Goal: Transaction & Acquisition: Purchase product/service

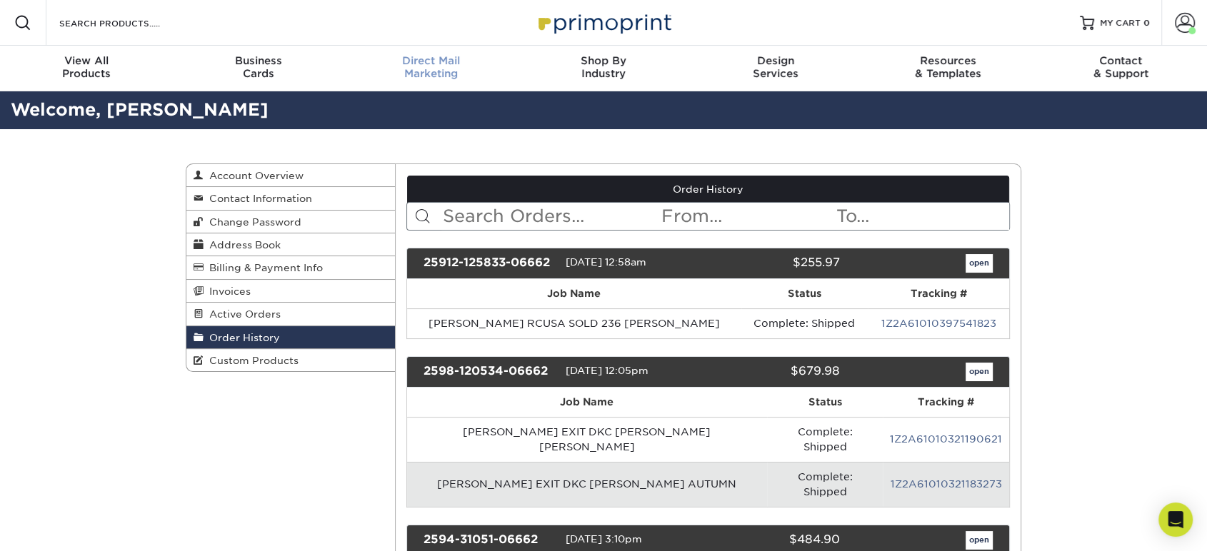
click at [442, 62] on span "Direct Mail" at bounding box center [431, 60] width 172 height 13
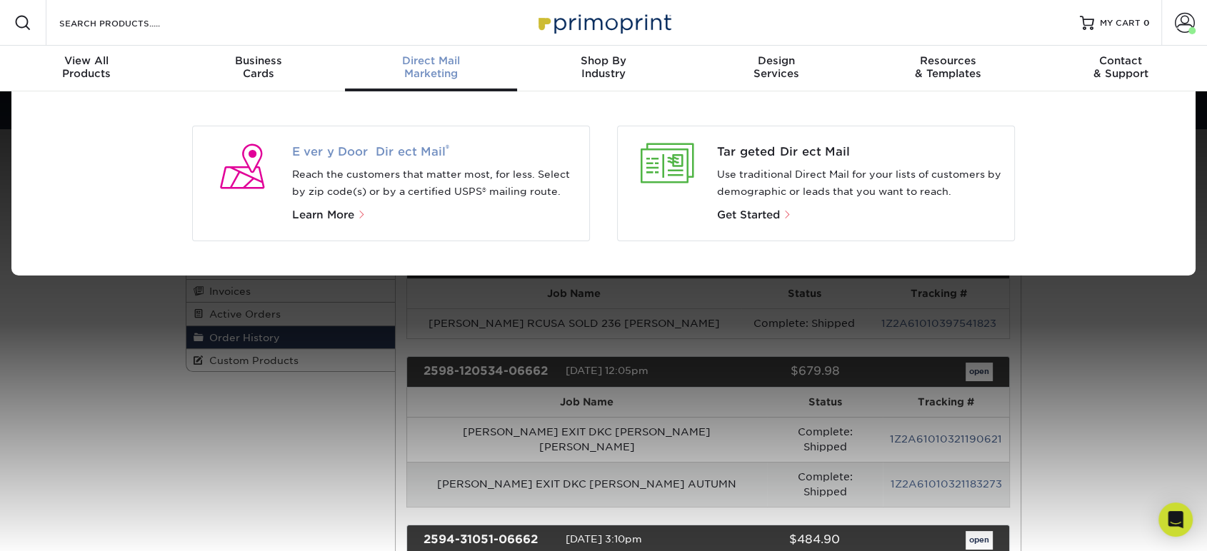
click at [401, 155] on span "Every Door Direct Mail ®" at bounding box center [435, 152] width 286 height 17
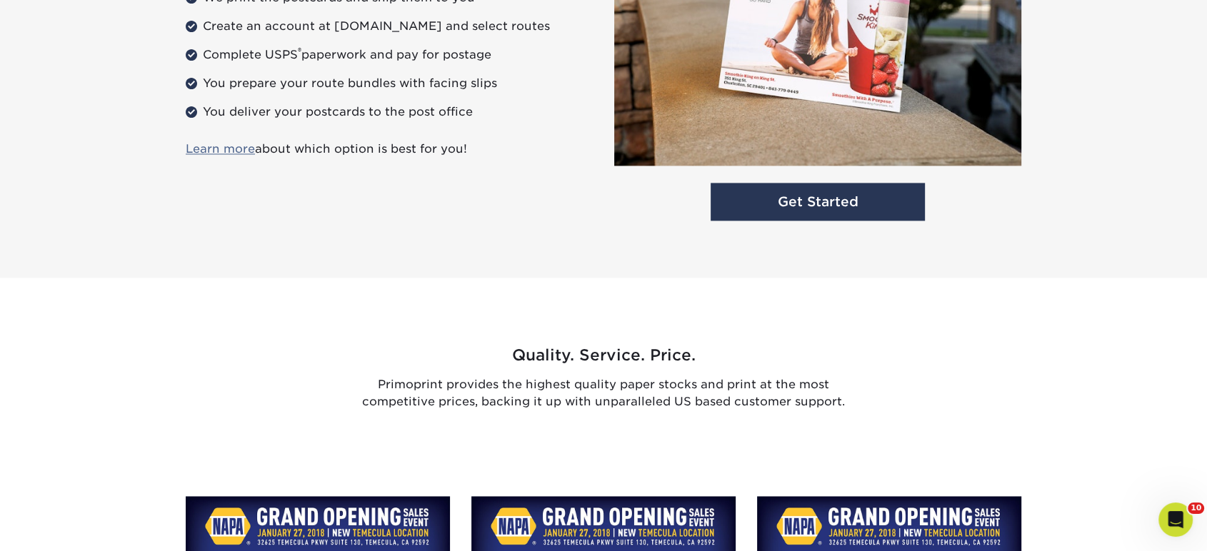
scroll to position [2098, 0]
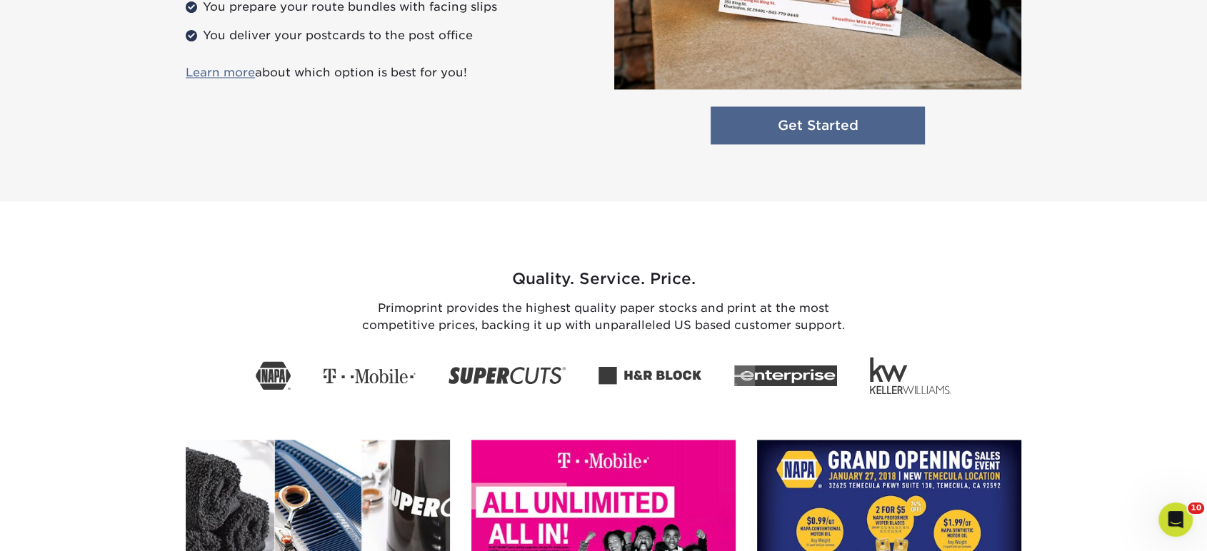
click at [808, 141] on link "Get Started" at bounding box center [817, 125] width 214 height 38
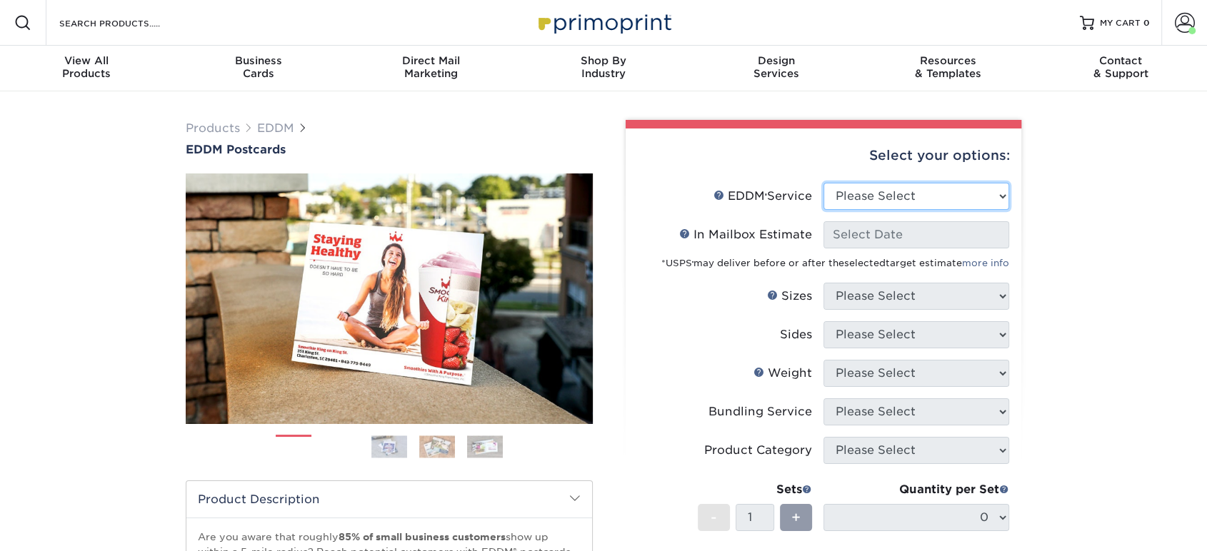
drag, startPoint x: 868, startPoint y: 196, endPoint x: 868, endPoint y: 206, distance: 10.0
click at [868, 196] on select "Please Select Full Service Print Only" at bounding box center [916, 196] width 186 height 27
select select "print_only"
click at [823, 183] on select "Please Select Full Service Print Only" at bounding box center [916, 196] width 186 height 27
select select "-1"
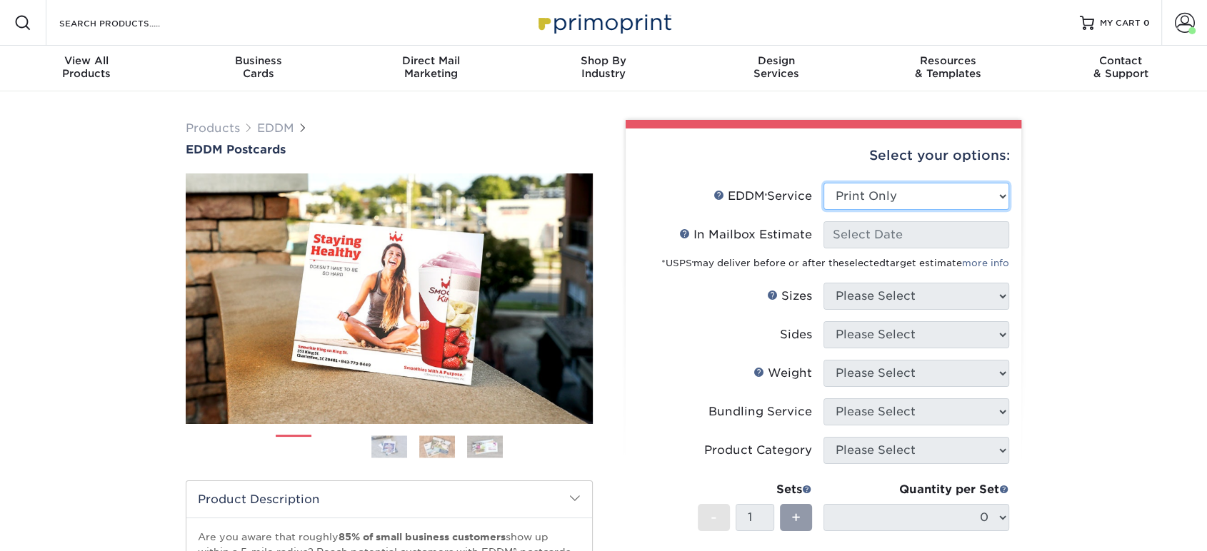
select select "-1"
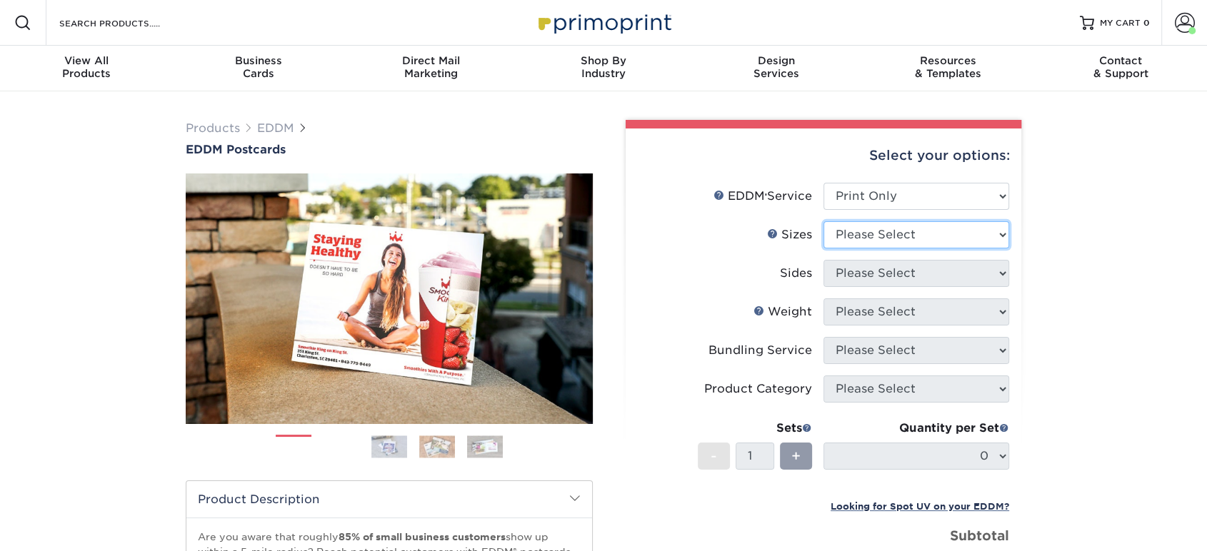
click at [860, 235] on select "Please Select 4.5" x 12" 6" x 12" 6.5" x 8" 6.5" x 9" 6.5" x 12" 7" x 8.5" 8" x…" at bounding box center [916, 234] width 186 height 27
select select "6.50x9.00"
click at [823, 221] on select "Please Select 4.5" x 12" 6" x 12" 6.5" x 8" 6.5" x 9" 6.5" x 12" 7" x 8.5" 8" x…" at bounding box center [916, 234] width 186 height 27
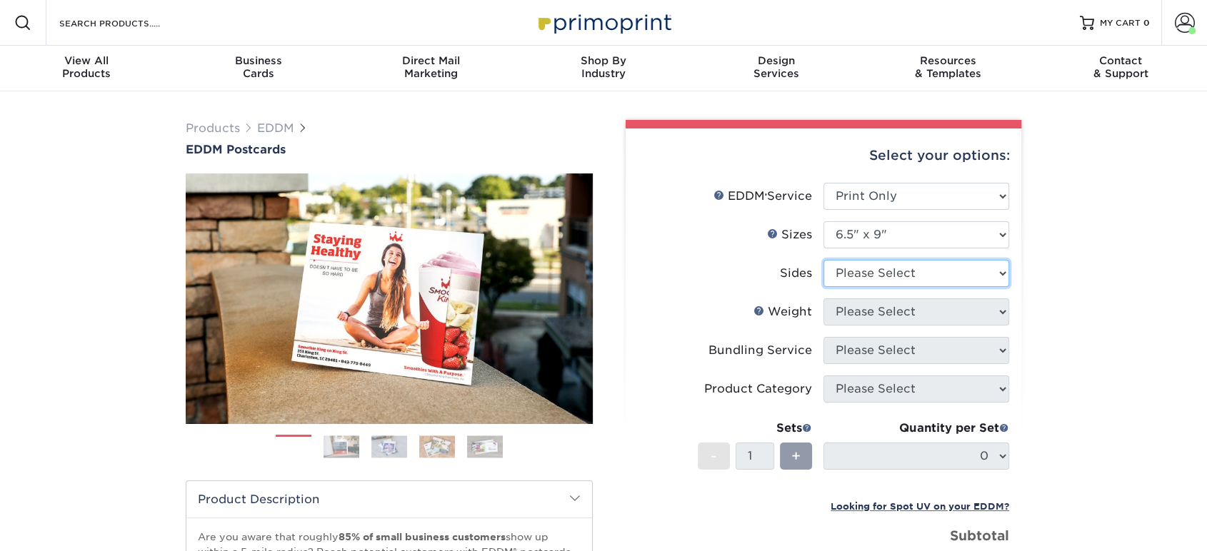
click at [863, 278] on select "Please Select Print Both Sides Print Front Only" at bounding box center [916, 273] width 186 height 27
select select "13abbda7-1d64-4f25-8bb2-c179b224825d"
click at [823, 260] on select "Please Select Print Both Sides Print Front Only" at bounding box center [916, 273] width 186 height 27
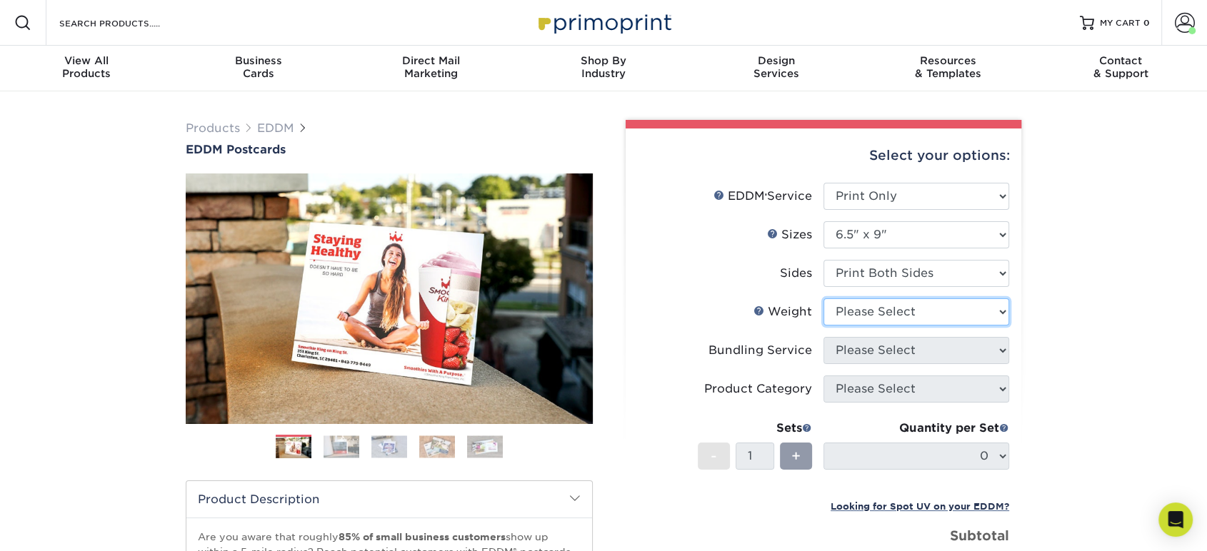
click at [861, 307] on select "Please Select 16PT 14PT" at bounding box center [916, 311] width 186 height 27
select select "16PT"
click at [823, 298] on select "Please Select 16PT 14PT" at bounding box center [916, 311] width 186 height 27
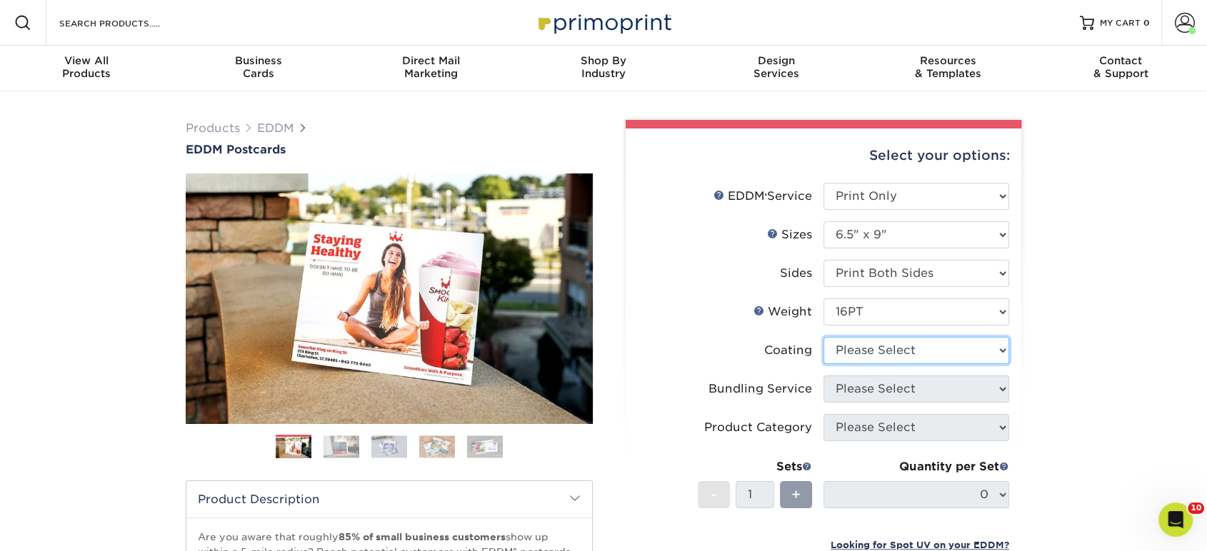
click at [859, 347] on select at bounding box center [916, 350] width 186 height 27
select select "ae367451-b2b8-45df-a344-0f05b6a12993"
click at [823, 337] on select at bounding box center [916, 350] width 186 height 27
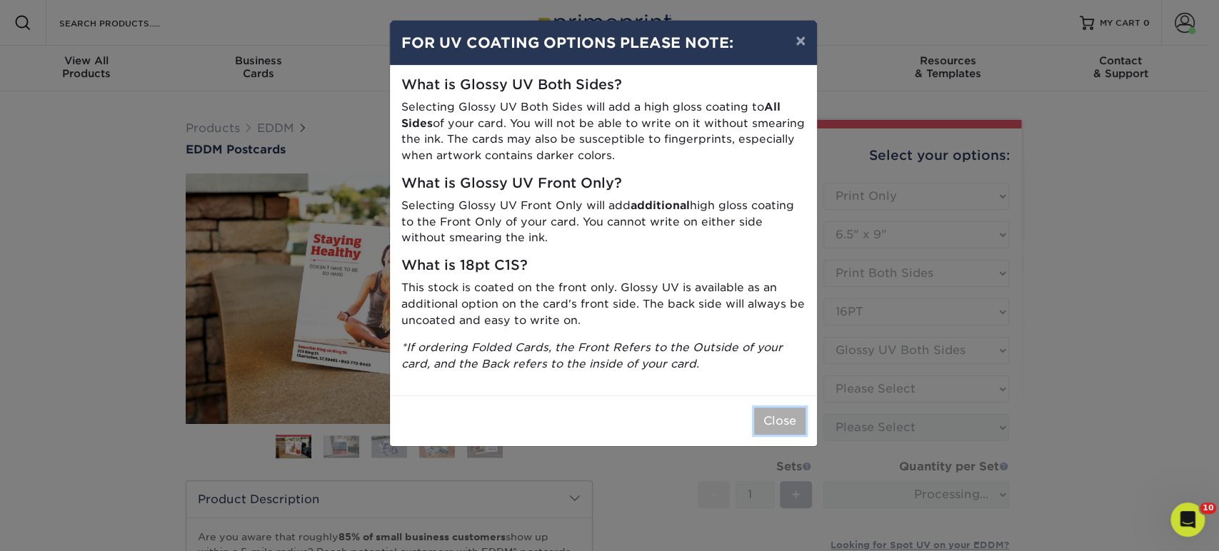
click at [765, 416] on button "Close" at bounding box center [779, 421] width 51 height 27
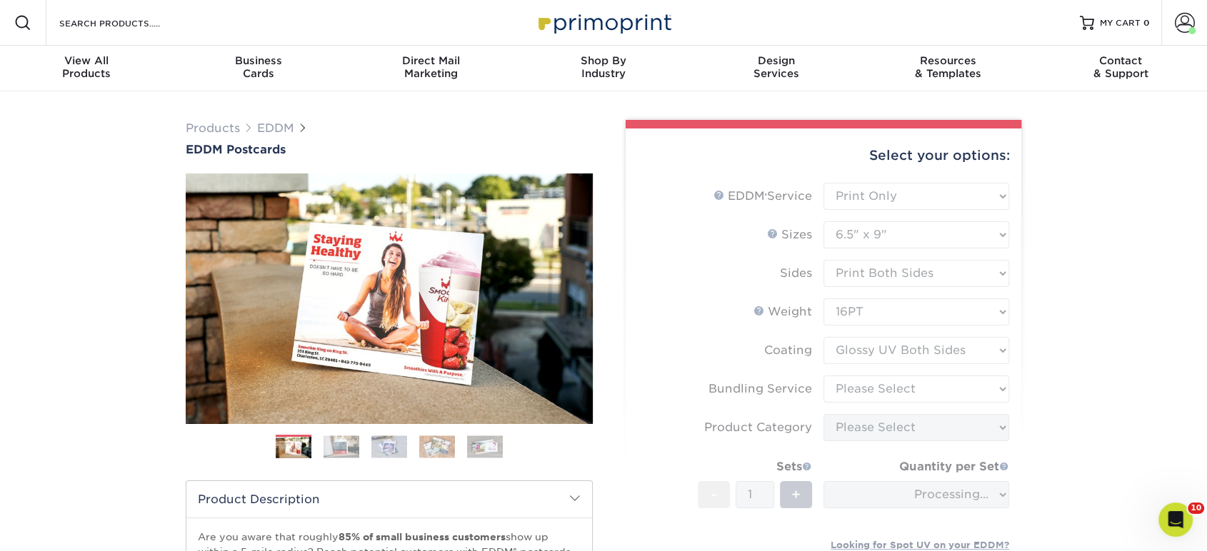
scroll to position [159, 0]
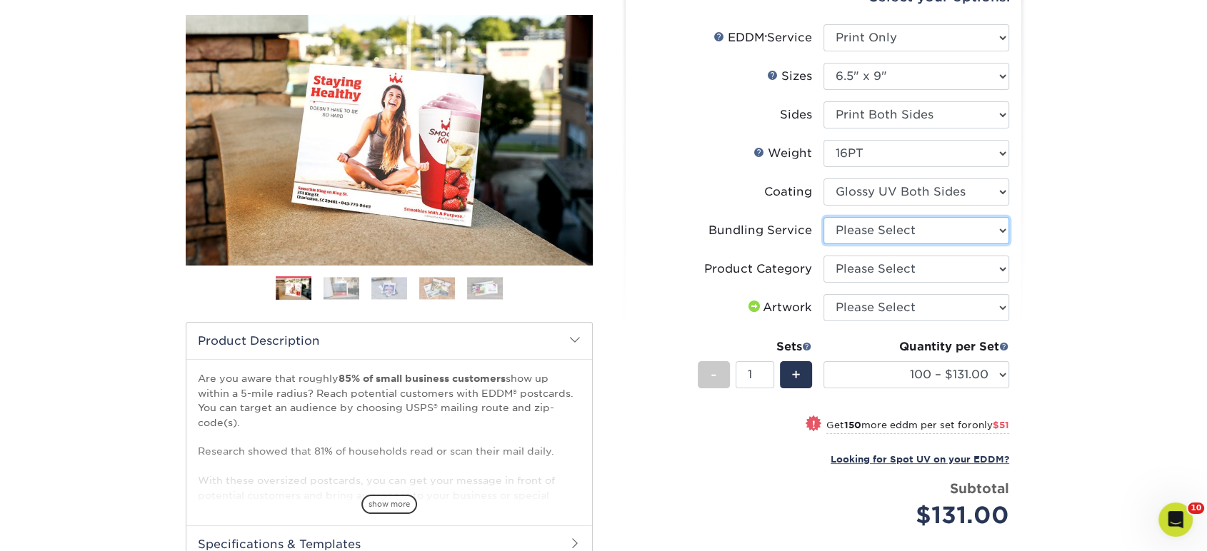
click at [868, 228] on select "Please Select No Bundling Services Yes, Bundles of 50 (+2 Days) Yes, Bundles of…" at bounding box center [916, 230] width 186 height 27
select select "58689abb-25c0-461c-a4c3-a80b627d6649"
click at [823, 217] on select "Please Select No Bundling Services Yes, Bundles of 50 (+2 Days) Yes, Bundles of…" at bounding box center [916, 230] width 186 height 27
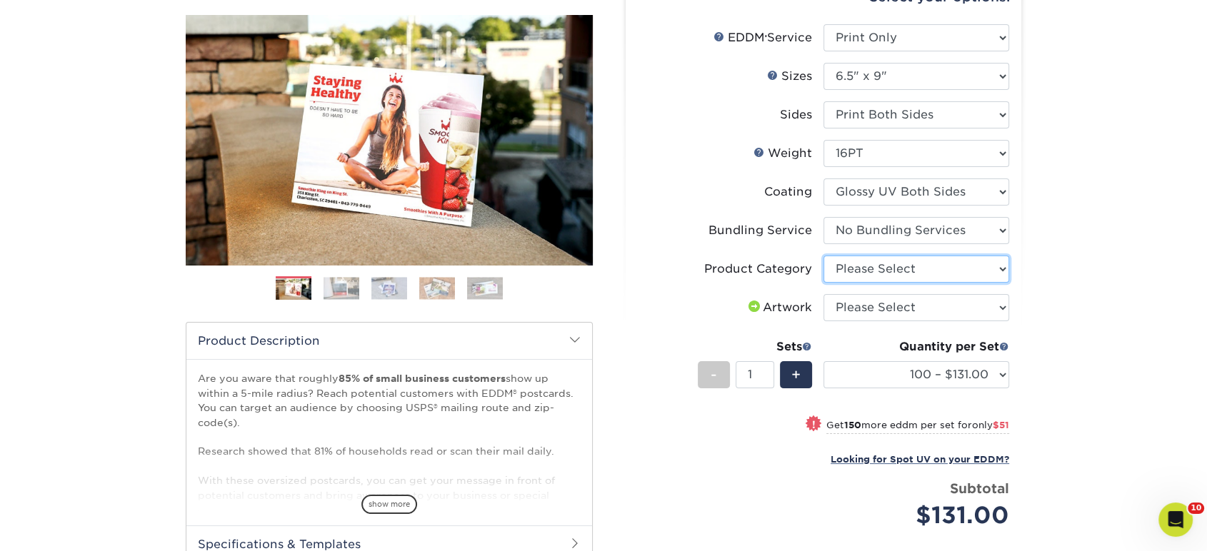
click at [874, 273] on select "Please Select Postcards" at bounding box center [916, 269] width 186 height 27
select select "9b7272e0-d6c8-4c3c-8e97-d3a1bcdab858"
click at [823, 256] on select "Please Select Postcards" at bounding box center [916, 269] width 186 height 27
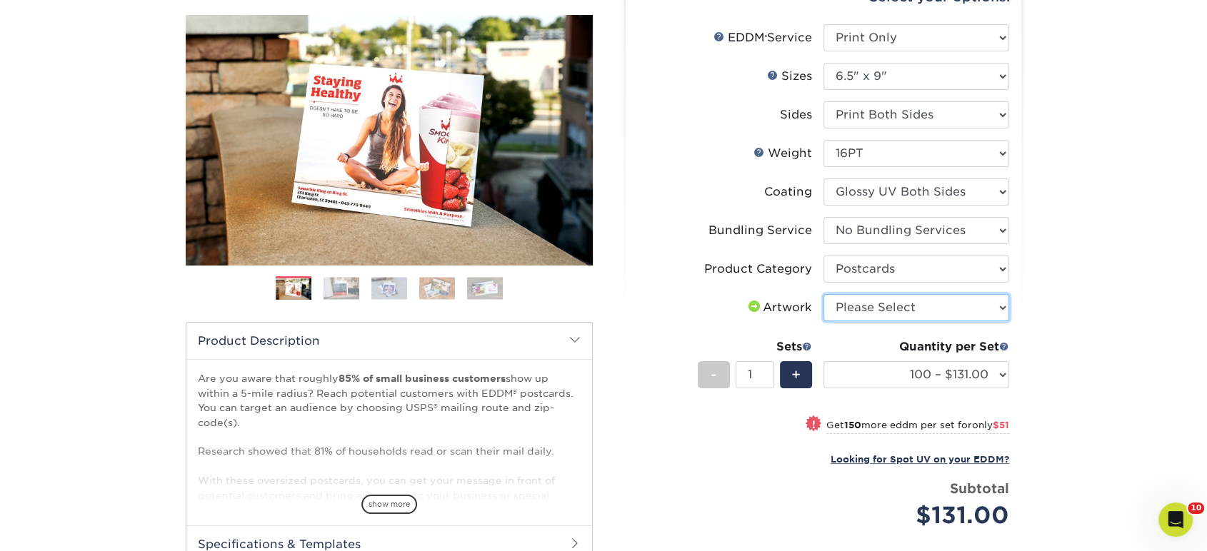
click at [864, 303] on select "Please Select I will upload files I need a design - $150" at bounding box center [916, 307] width 186 height 27
select select "upload"
click at [823, 294] on select "Please Select I will upload files I need a design - $150" at bounding box center [916, 307] width 186 height 27
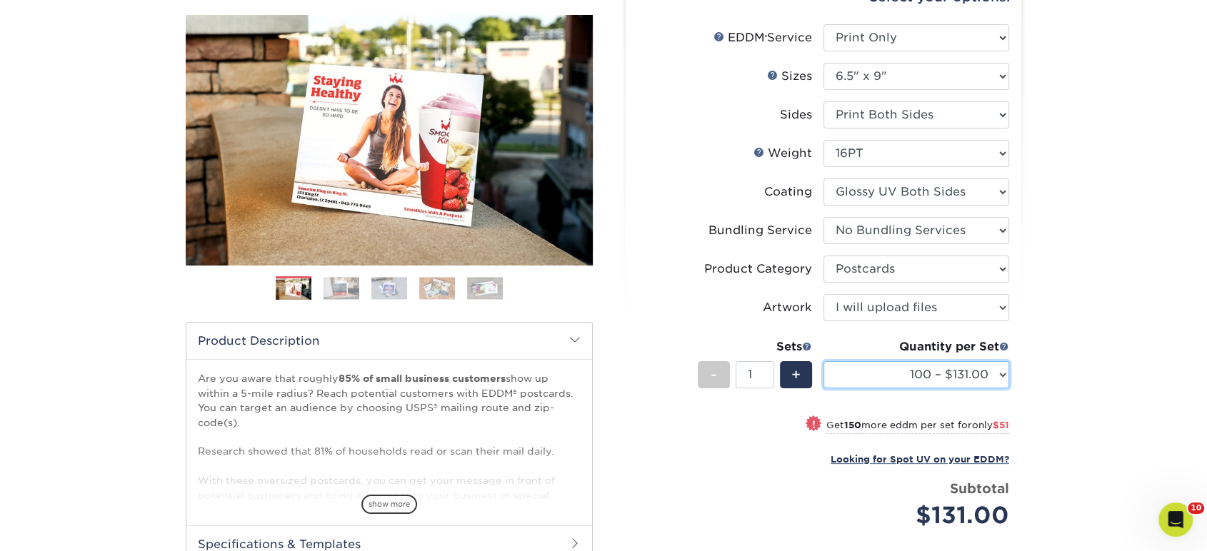
click at [856, 387] on select "100 – $131.00 250 – $182.00 500 – $203.00 1000 – $227.00 2500 – $379.00 5000 – …" at bounding box center [916, 374] width 186 height 27
select select "1000 – $227.00"
click at [823, 361] on select "100 – $131.00 250 – $182.00 500 – $203.00 1000 – $227.00 2500 – $379.00 5000 – …" at bounding box center [916, 374] width 186 height 27
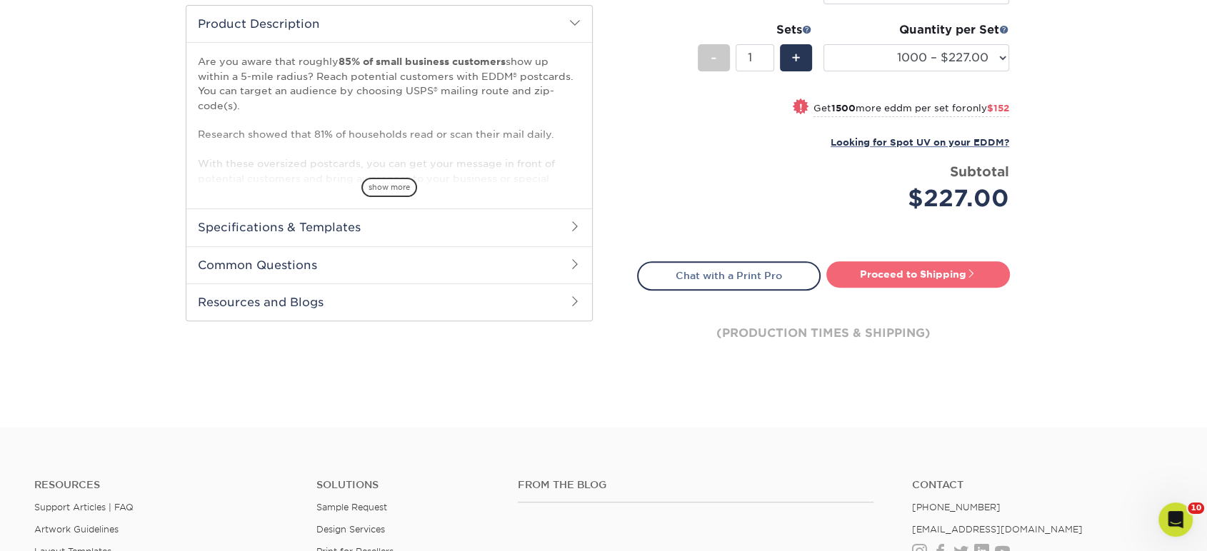
click at [880, 271] on link "Proceed to Shipping" at bounding box center [917, 274] width 183 height 26
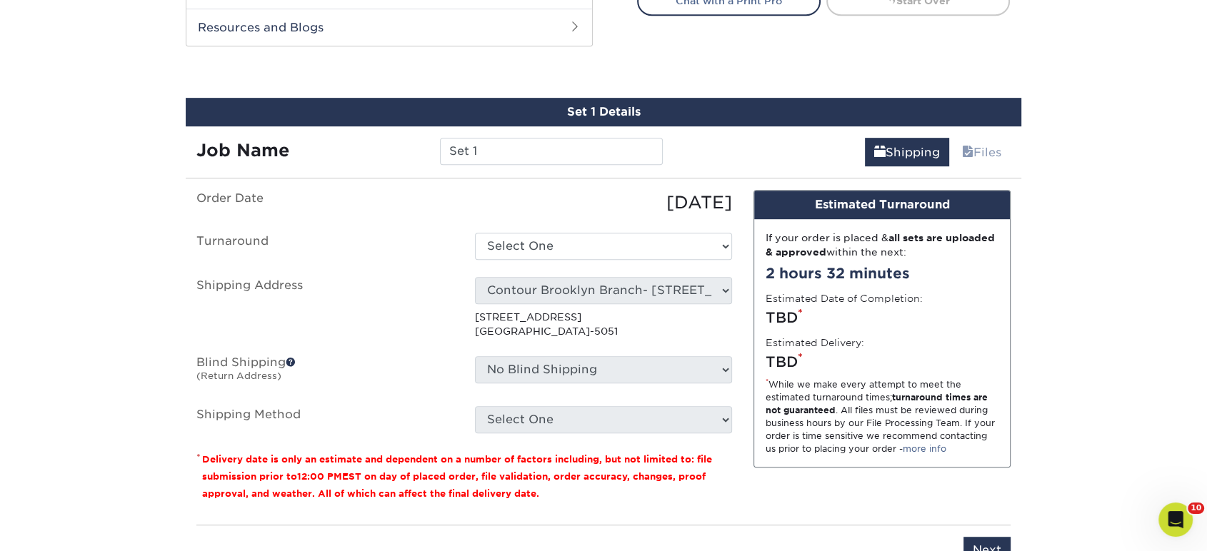
scroll to position [775, 0]
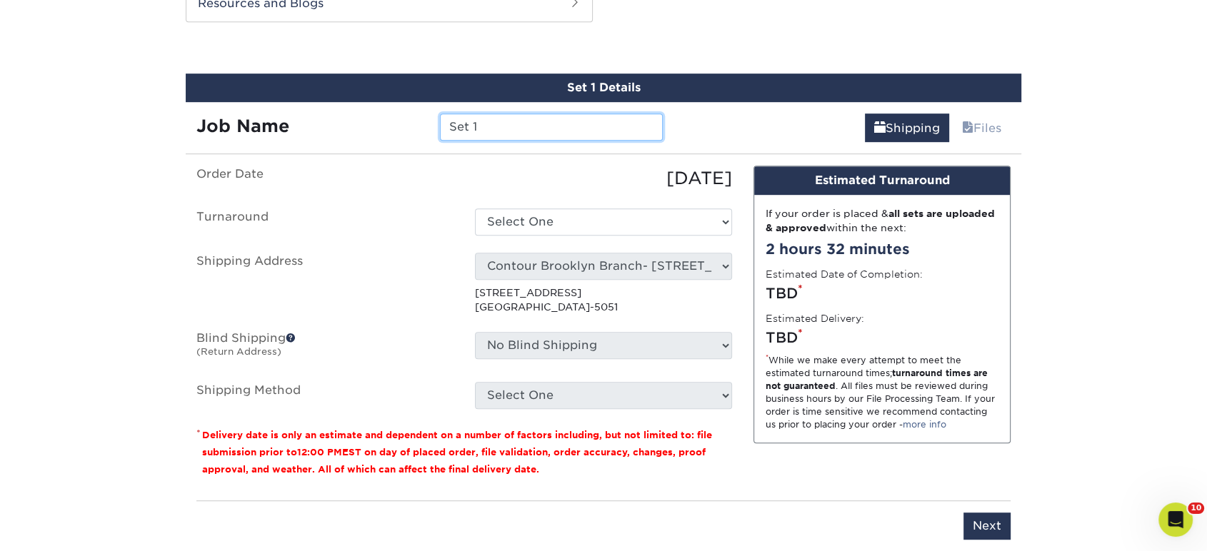
click at [613, 125] on input "Set 1" at bounding box center [551, 127] width 222 height 27
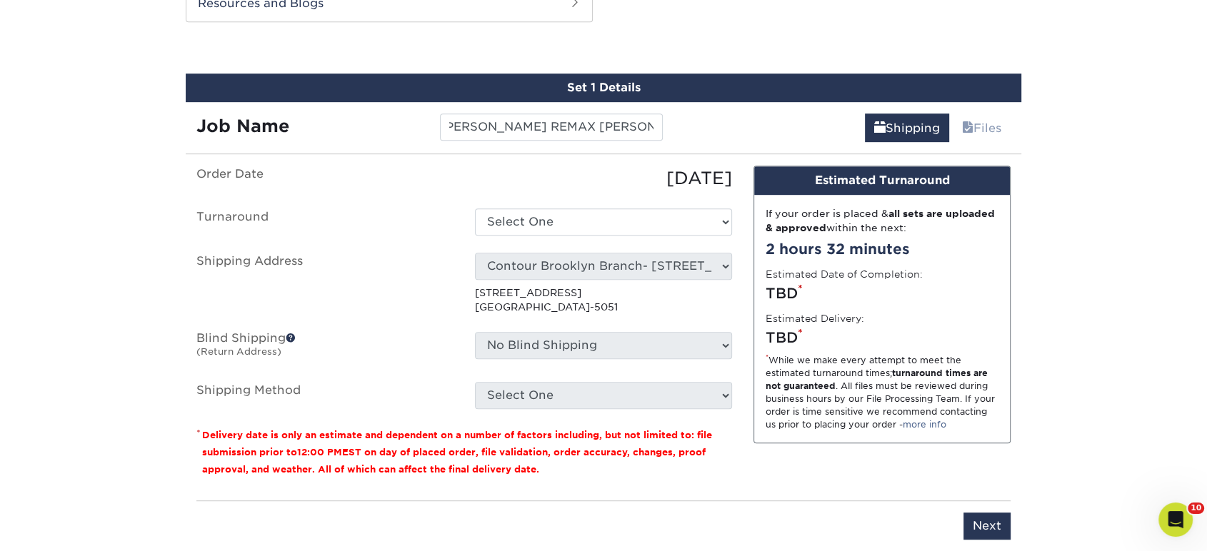
scroll to position [0, 0]
click at [645, 122] on input "MATT NIEVES REMAX ADIB TABRU" at bounding box center [551, 127] width 222 height 27
click at [653, 123] on input "MATT NIEVES REMAX ADIB TABRU" at bounding box center [551, 127] width 222 height 27
drag, startPoint x: 653, startPoint y: 126, endPoint x: 683, endPoint y: 124, distance: 30.7
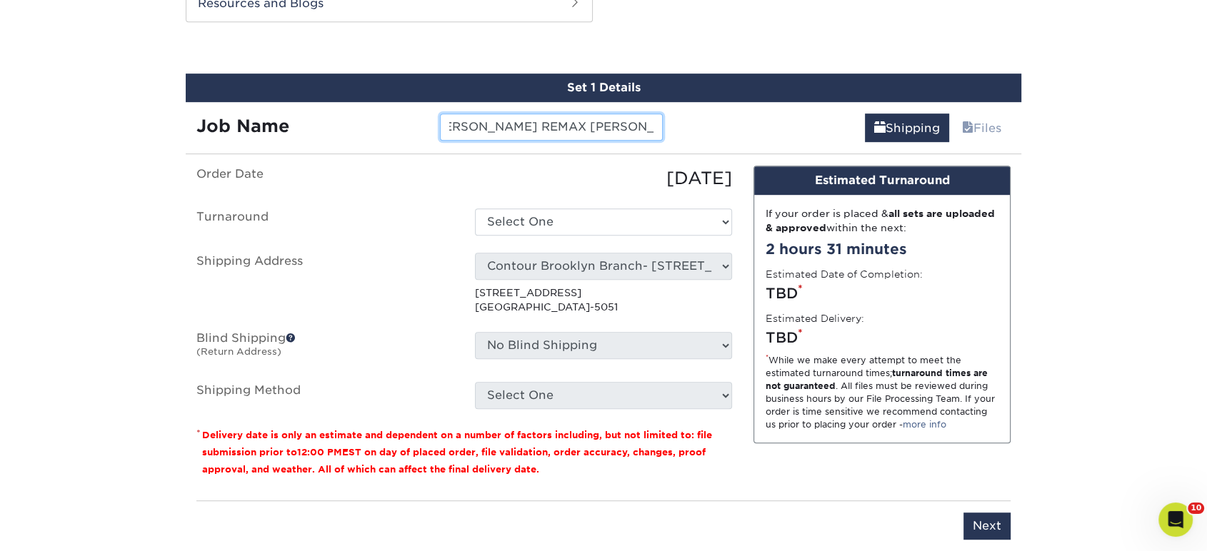
click at [683, 124] on div "Job Name MATT NIEVES REMAX ADIB TABRRU Shipping Files" at bounding box center [603, 122] width 835 height 40
click at [640, 127] on input "MATT NIEVES REMAX ADIB TABRRU" at bounding box center [551, 127] width 222 height 27
drag, startPoint x: 645, startPoint y: 127, endPoint x: 680, endPoint y: 127, distance: 34.3
click at [680, 126] on div "Job Name MATT NIEVES REMAX ADIB TABRAU Shipping Files" at bounding box center [603, 122] width 835 height 40
click at [653, 131] on input "MATT NIEVES REMAX ADIB TABRAU" at bounding box center [551, 127] width 222 height 27
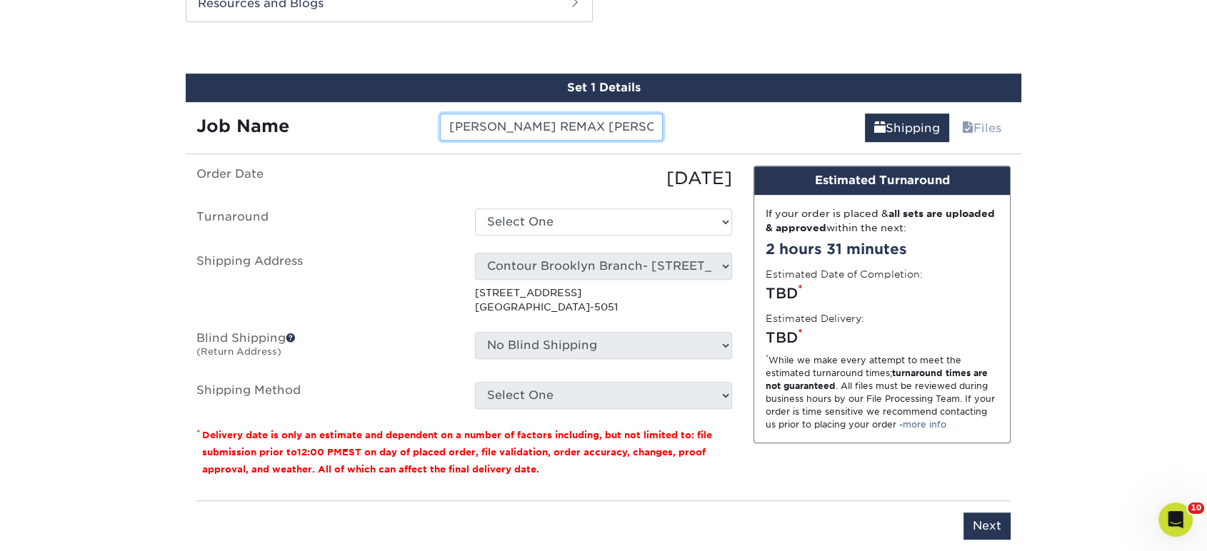
scroll to position [0, 31]
drag, startPoint x: 625, startPoint y: 116, endPoint x: 668, endPoint y: 124, distance: 43.7
click at [668, 124] on div "MATT NIEVES REMAX ADIB TABRAUE" at bounding box center [550, 127] width 243 height 27
click at [648, 124] on input "MATT NIEVES REMAX ADIB TABRAUE" at bounding box center [551, 127] width 222 height 27
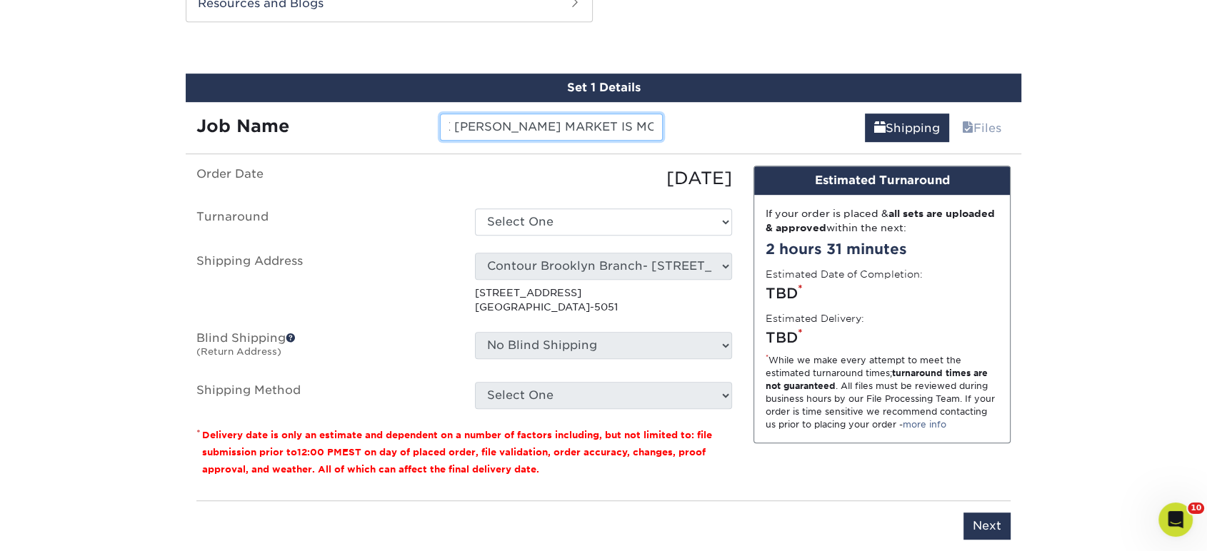
type input "MATT NIEVES REMAX ADIB TABRAUE MARKET IS MOVING"
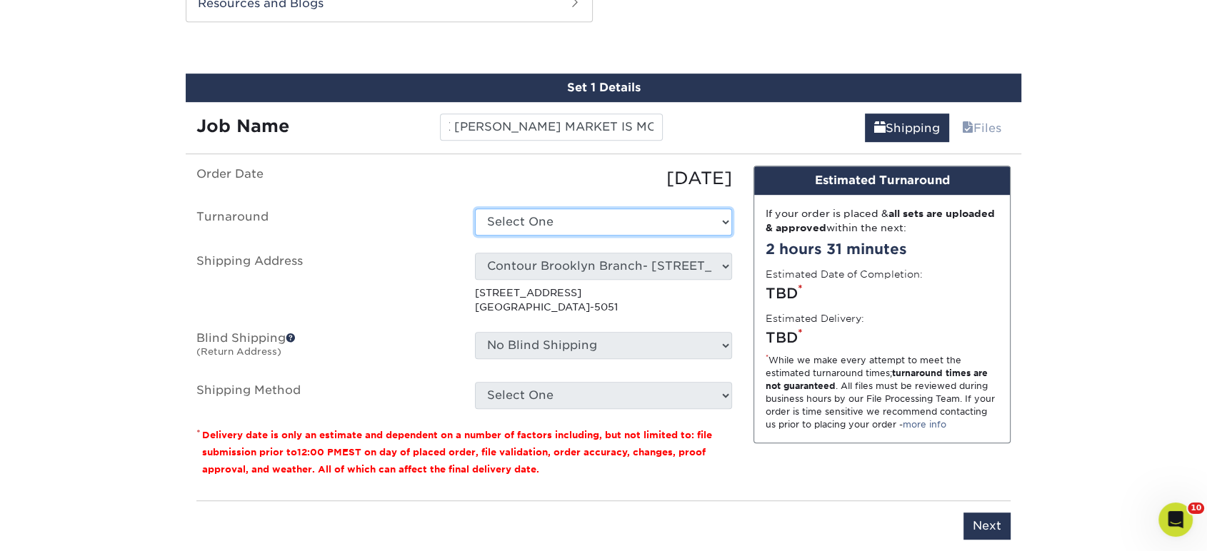
click at [643, 227] on select "Select One 2-4 Business Days 2 Day Next Business Day" at bounding box center [603, 221] width 257 height 27
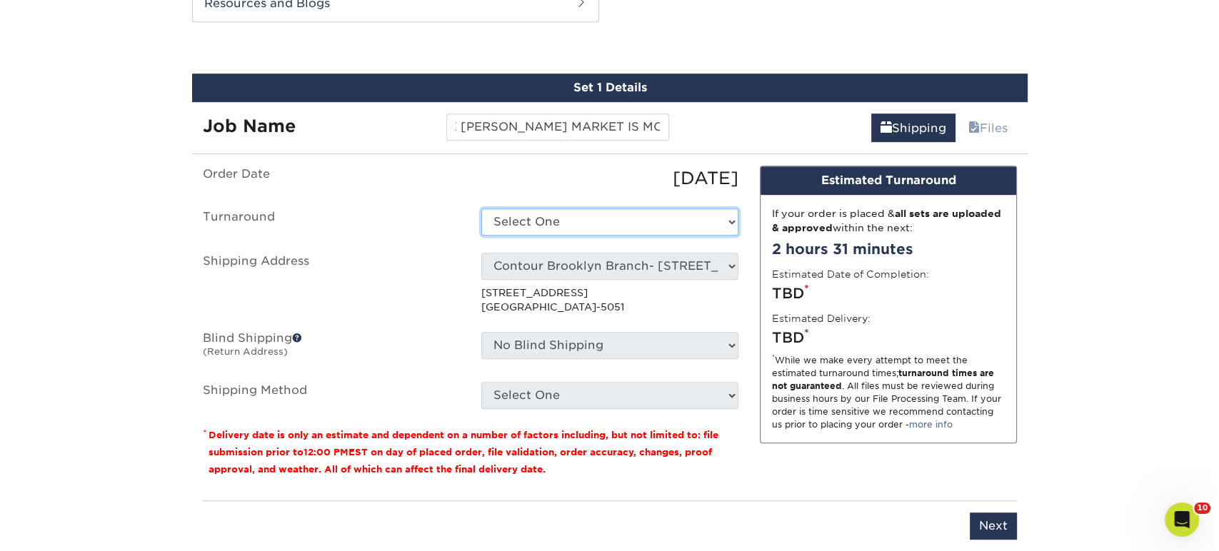
scroll to position [0, 0]
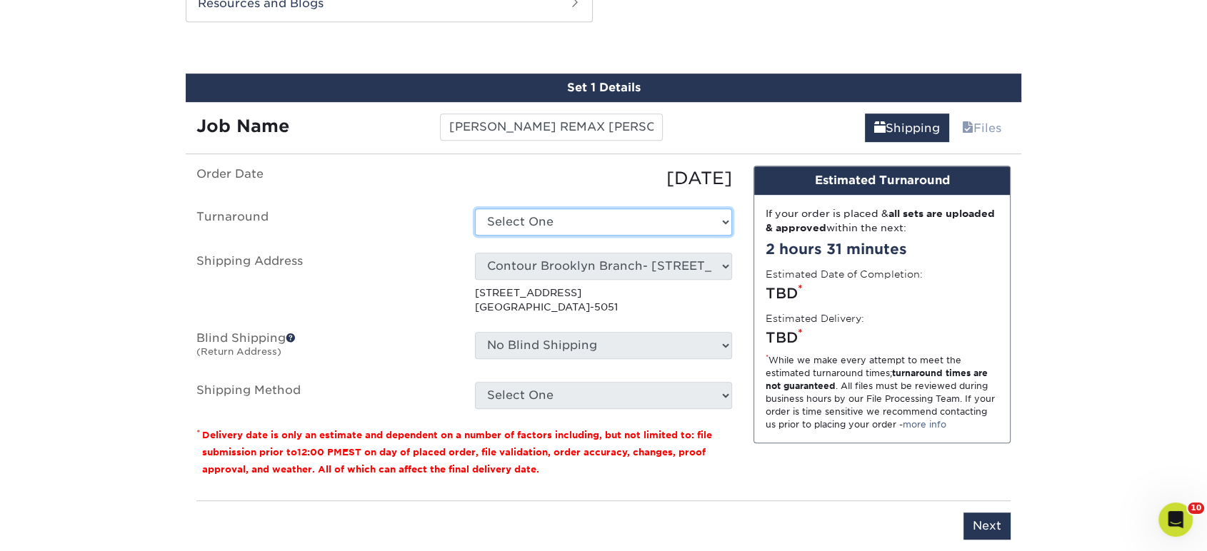
select select "14ee1dbe-2a03-44e6-acbe-77c51f3128fc"
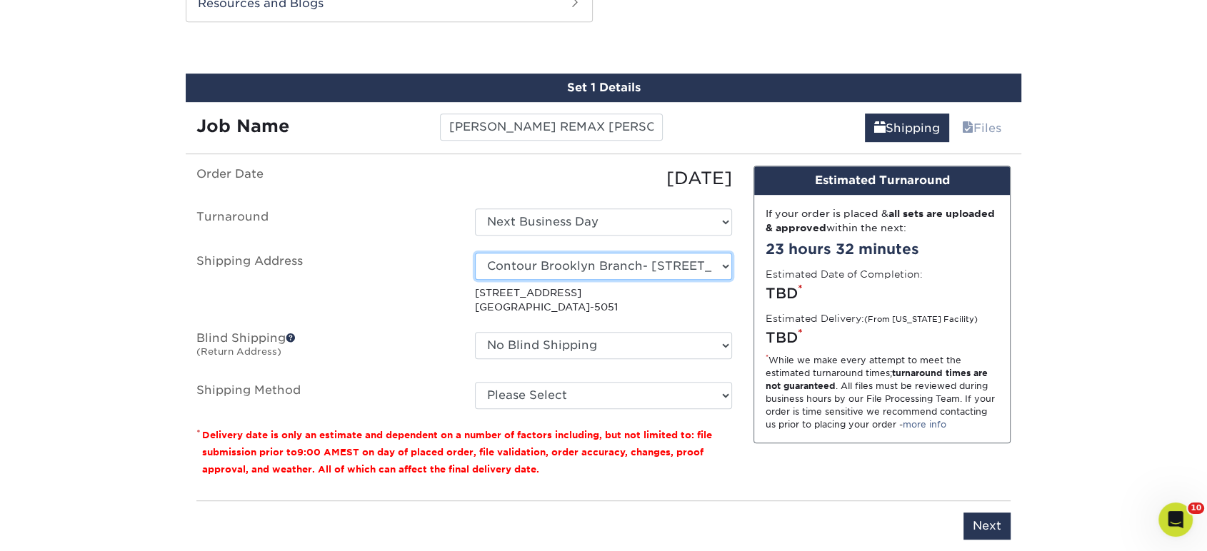
click at [595, 266] on select "Select One Realty Connect USA" at bounding box center [603, 266] width 257 height 27
select select "newaddress"
click at [475, 253] on select "Select One Realty Connect USA" at bounding box center [603, 266] width 257 height 27
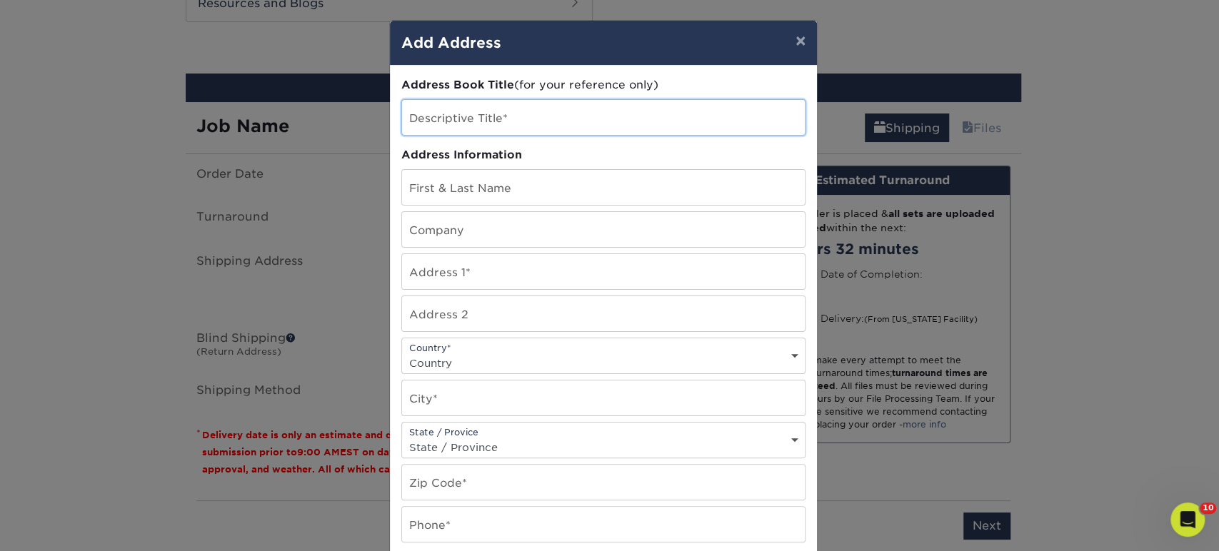
click at [540, 116] on input "text" at bounding box center [603, 117] width 403 height 35
type input "JOSE SALCIDO FL ADDRESS"
type input "JOSE SALCIDO"
drag, startPoint x: 480, startPoint y: 229, endPoint x: 407, endPoint y: 348, distance: 139.7
click at [407, 348] on div "Country* Country United States Canada ----------------------------- Afghanistan…" at bounding box center [603, 356] width 404 height 36
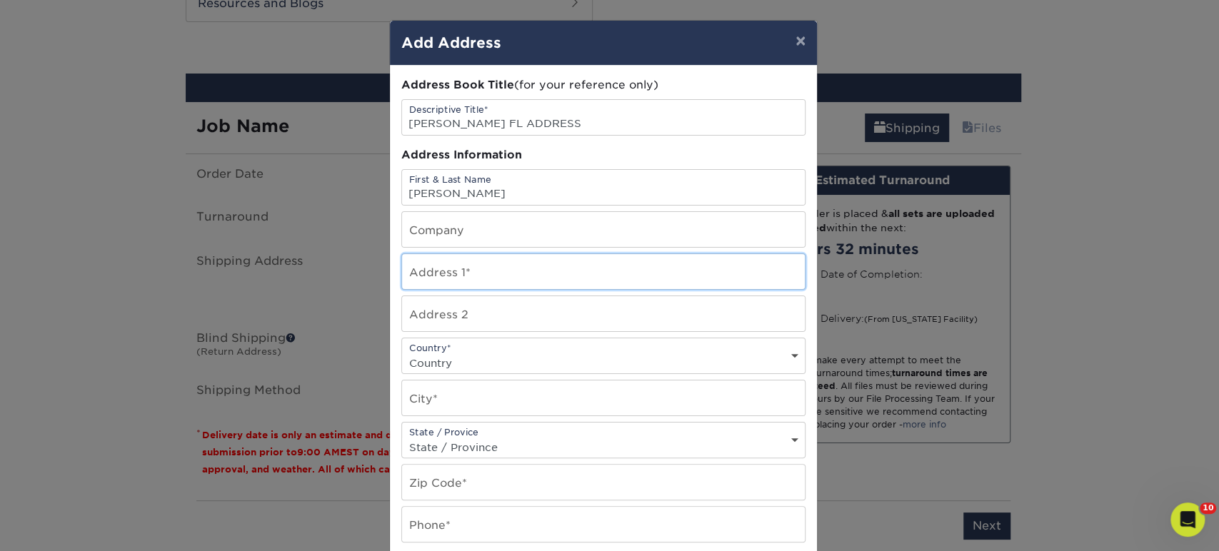
click at [444, 279] on input "text" at bounding box center [603, 271] width 403 height 35
paste input "9436 SW 52nd Court"
type input "9436 SW 52nd Court"
click at [465, 350] on div "Country* Country United States Canada ----------------------------- Afghanistan…" at bounding box center [603, 356] width 404 height 36
click at [466, 356] on select "Country United States Canada ----------------------------- Afghanistan Albania …" at bounding box center [603, 363] width 403 height 21
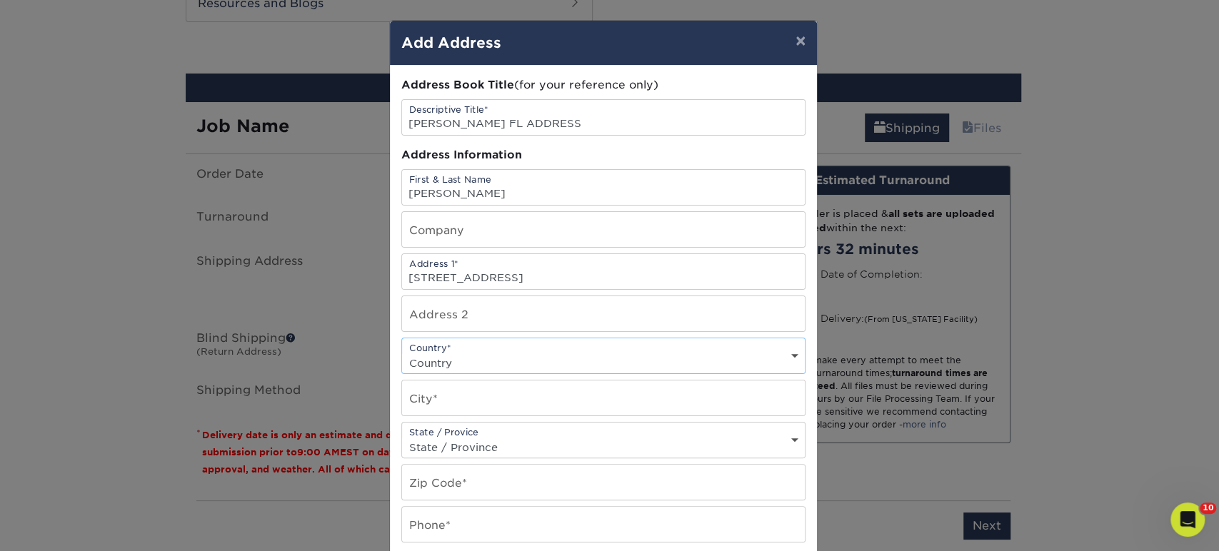
select select "US"
click at [402, 353] on select "Country United States Canada ----------------------------- Afghanistan Albania …" at bounding box center [603, 363] width 403 height 21
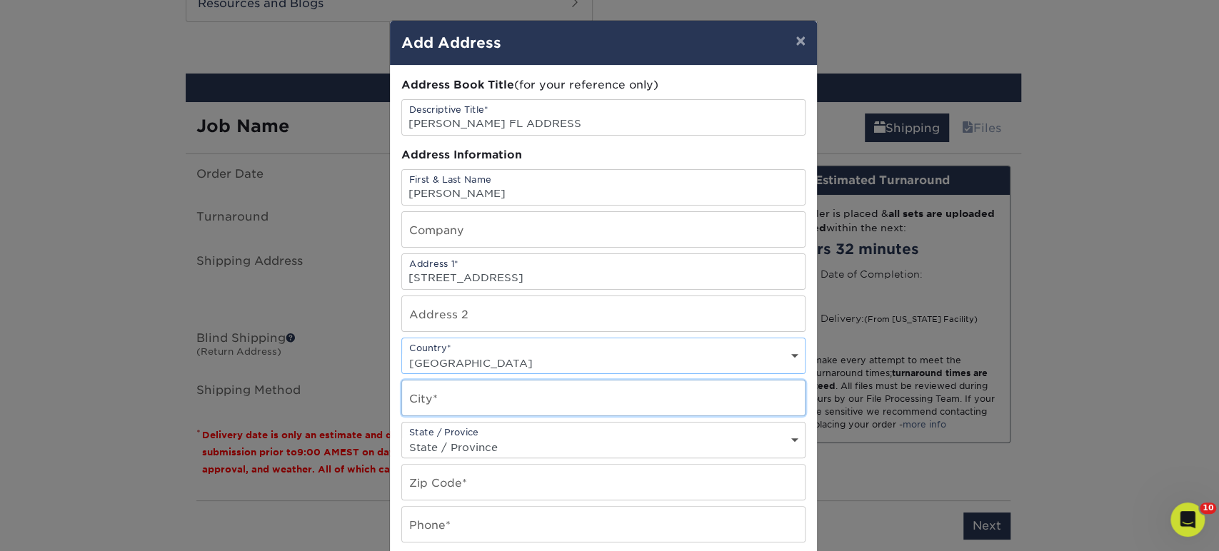
click at [452, 391] on input "text" at bounding box center [603, 398] width 403 height 35
type input "COOPER CITY"
click at [453, 439] on select "State / Province Alabama Alaska Arizona Arkansas California Colorado Connecticu…" at bounding box center [603, 447] width 403 height 21
select select "FL"
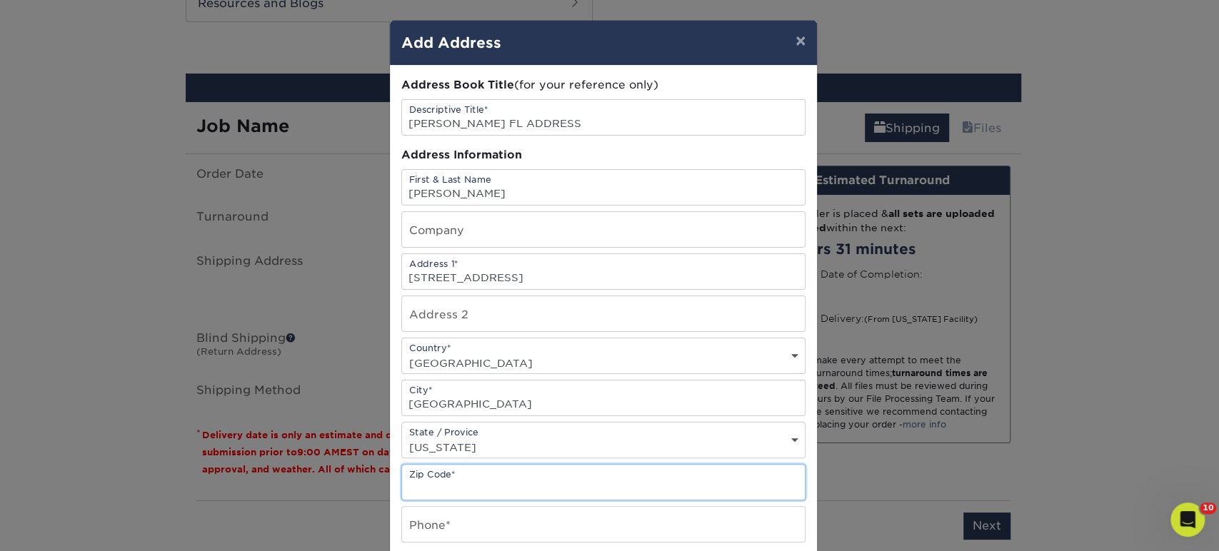
click at [439, 481] on input "text" at bounding box center [603, 482] width 403 height 35
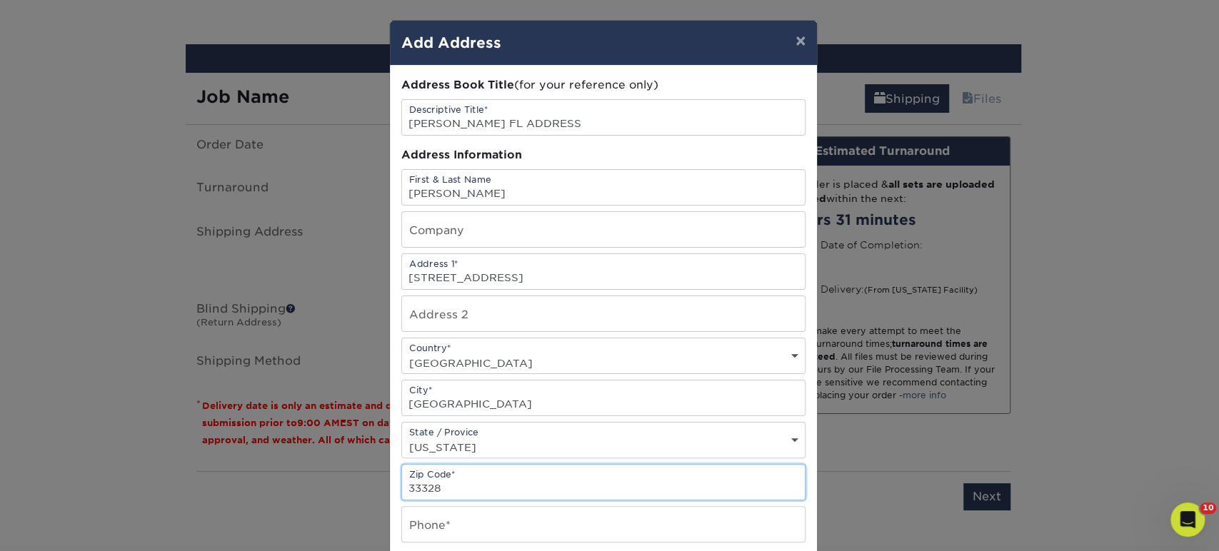
type input "33328"
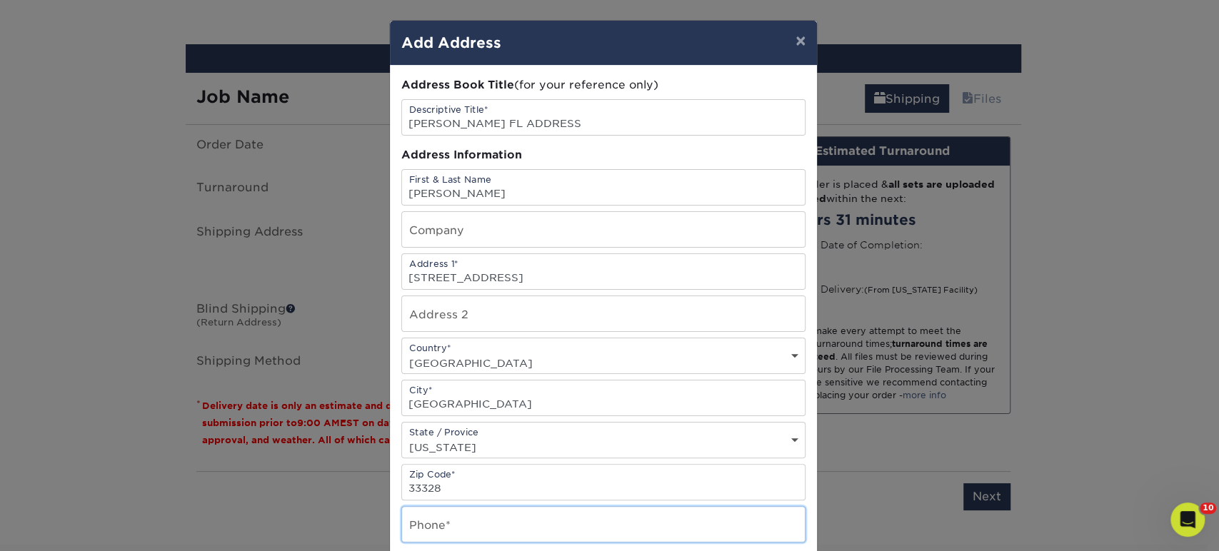
click at [435, 513] on input "text" at bounding box center [603, 524] width 403 height 35
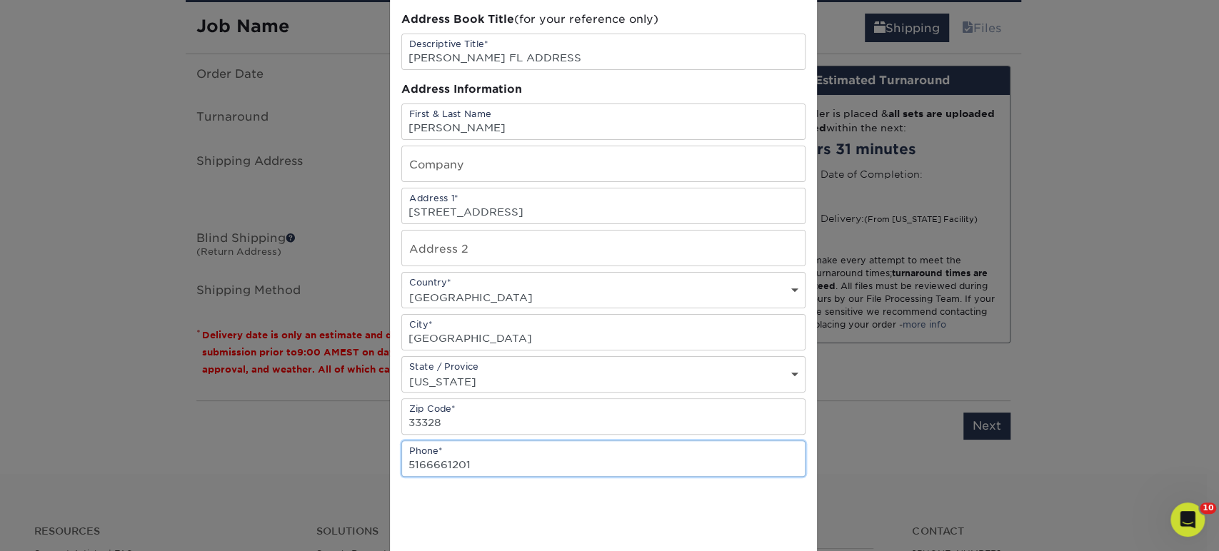
scroll to position [223, 0]
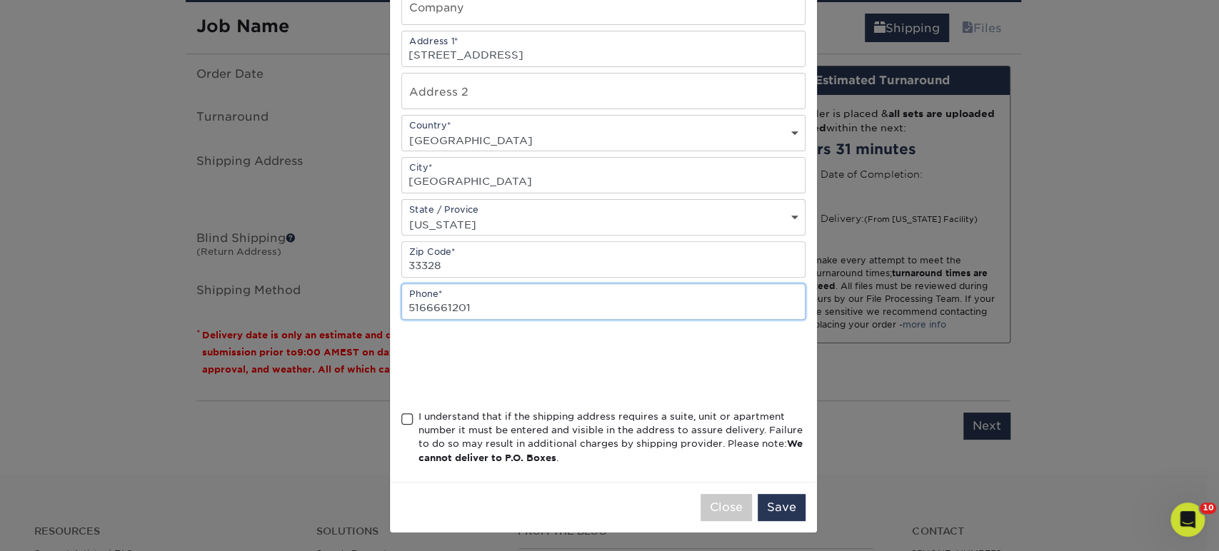
type input "5166661201"
click at [401, 418] on span at bounding box center [407, 420] width 12 height 14
click at [0, 0] on input "I understand that if the shipping address requires a suite, unit or apartment n…" at bounding box center [0, 0] width 0 height 0
click at [782, 498] on button "Save" at bounding box center [782, 507] width 48 height 27
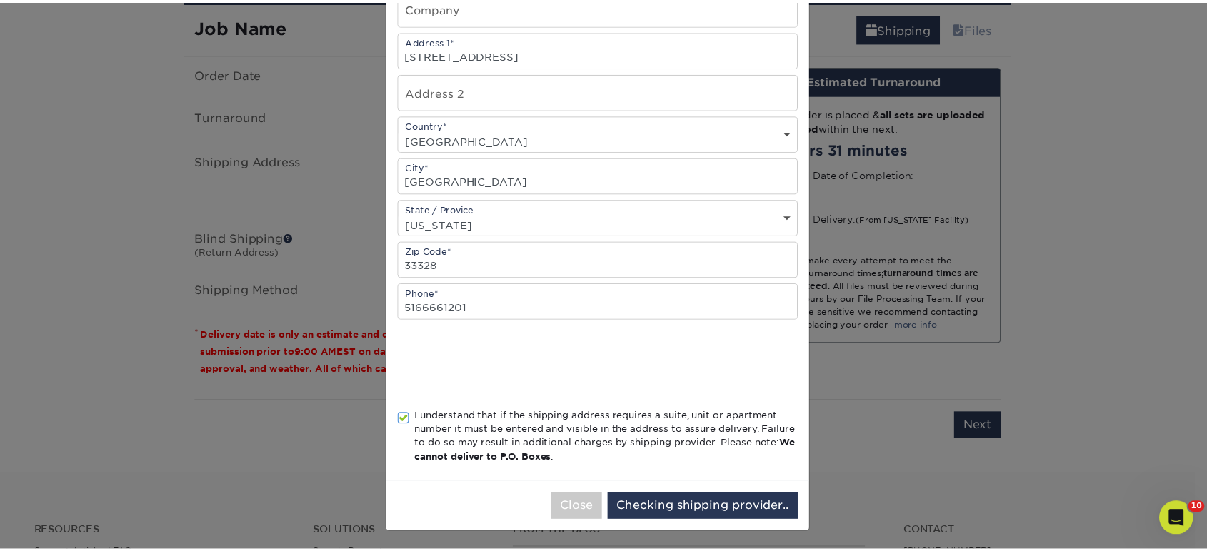
scroll to position [0, 0]
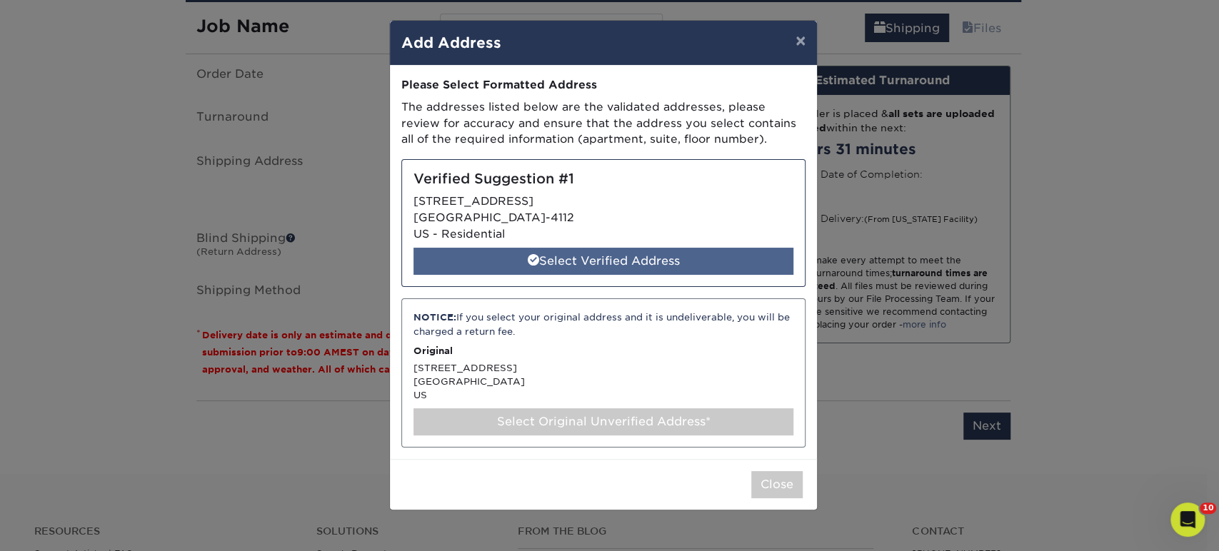
click at [578, 254] on div "Select Verified Address" at bounding box center [603, 261] width 380 height 27
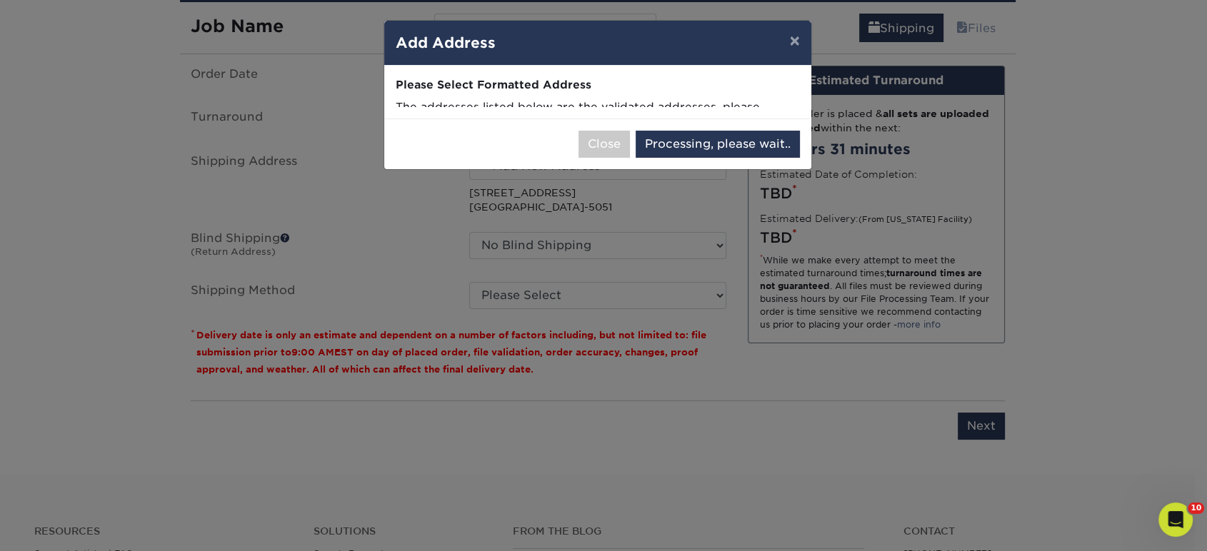
select select "286106"
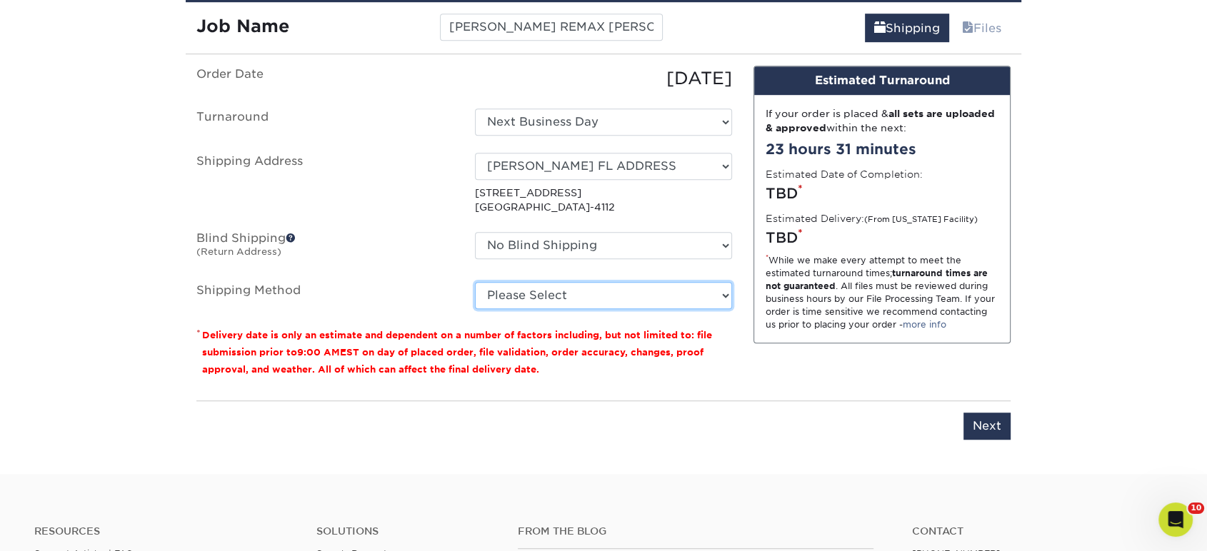
click at [546, 301] on select "Please Select Ground Shipping (+$28.97) 3 Day Shipping Service (+$41.63) 2 Day …" at bounding box center [603, 295] width 257 height 27
select select "03"
click at [475, 282] on select "Please Select Ground Shipping (+$28.97) 3 Day Shipping Service (+$41.63) 2 Day …" at bounding box center [603, 295] width 257 height 27
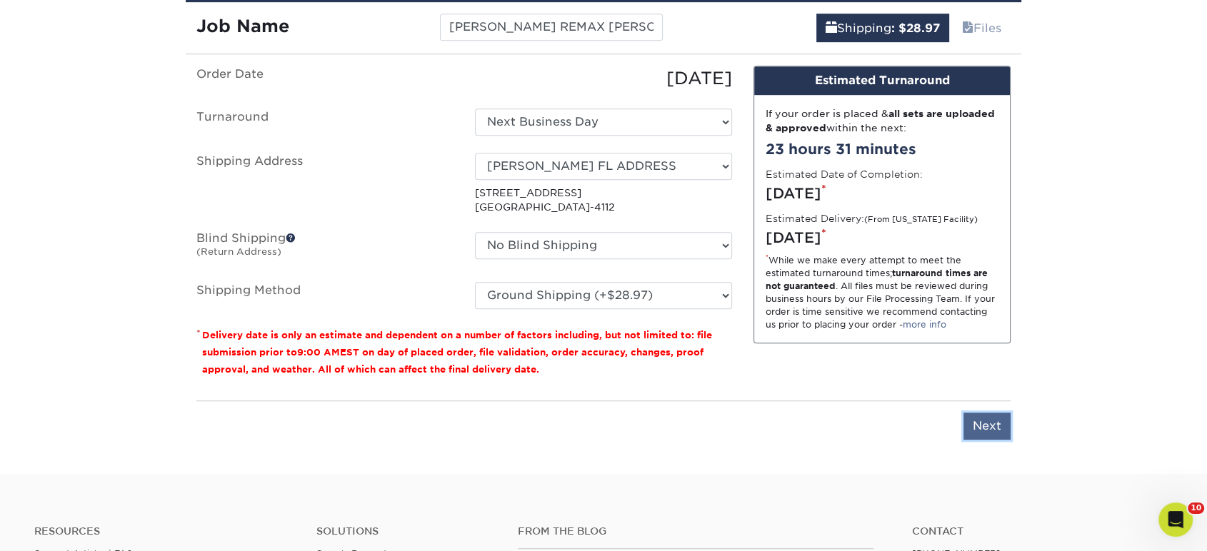
click at [975, 418] on input "Next" at bounding box center [986, 426] width 47 height 27
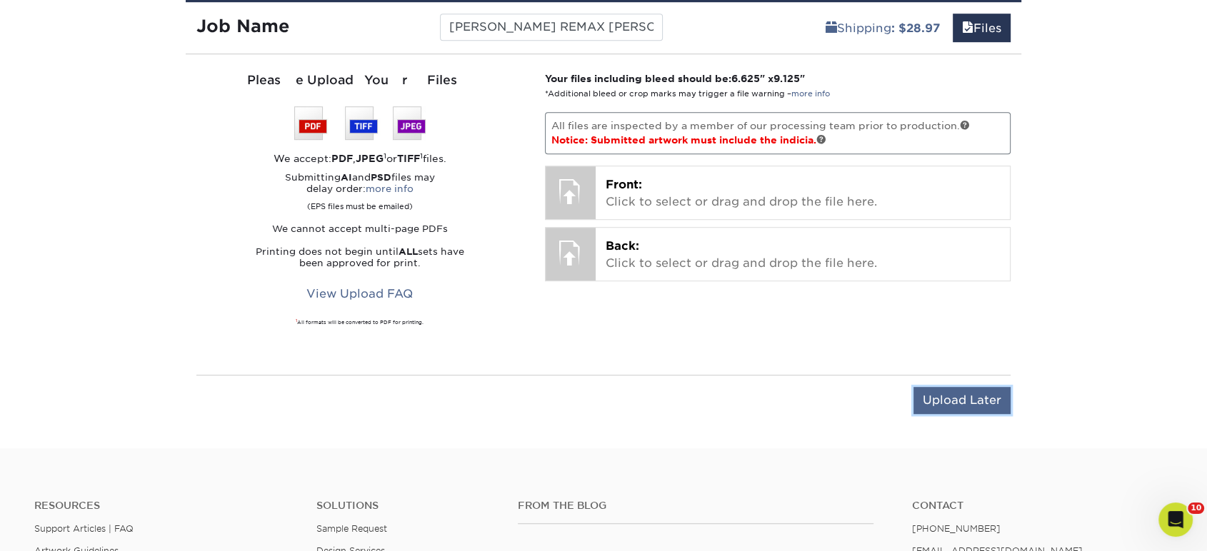
click at [951, 401] on input "Upload Later" at bounding box center [961, 400] width 97 height 27
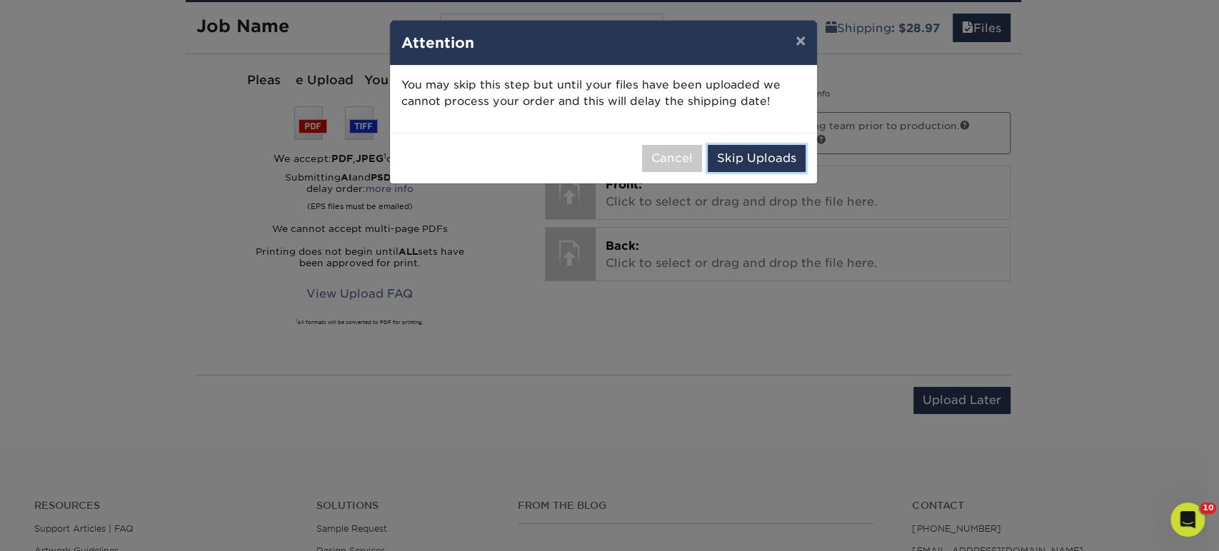
drag, startPoint x: 773, startPoint y: 156, endPoint x: 759, endPoint y: 196, distance: 41.5
click at [773, 158] on button "Skip Uploads" at bounding box center [757, 158] width 98 height 27
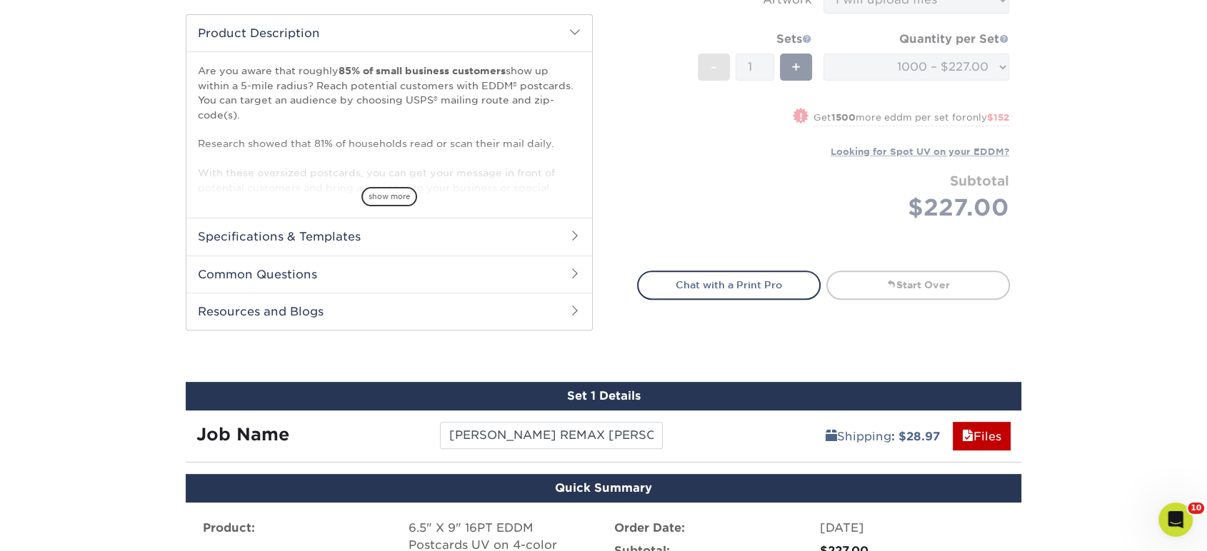
scroll to position [1022, 0]
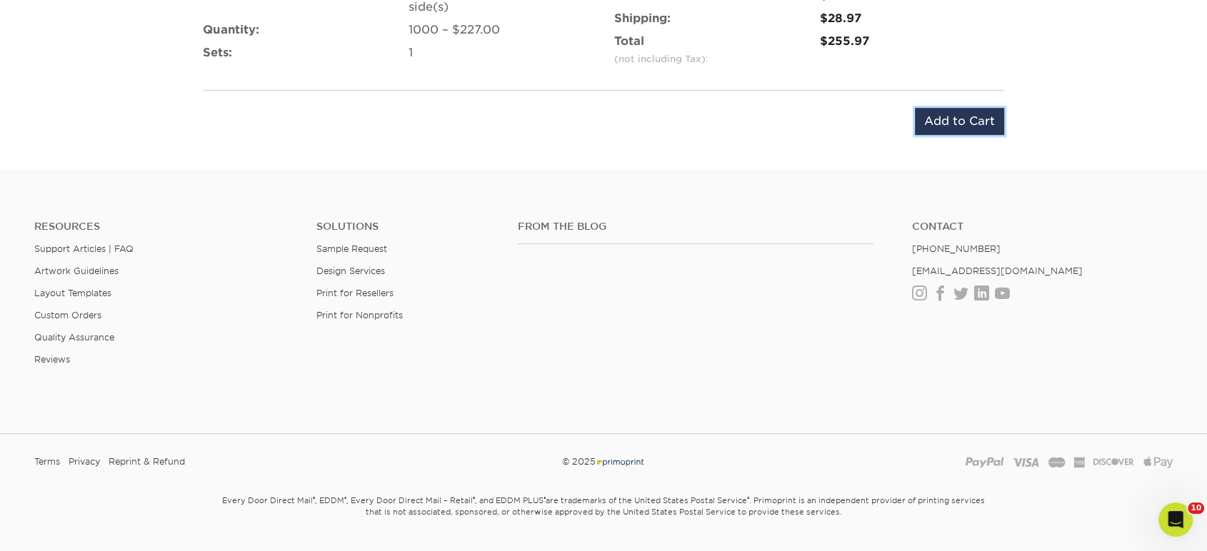
click at [946, 118] on input "Add to Cart" at bounding box center [959, 121] width 89 height 27
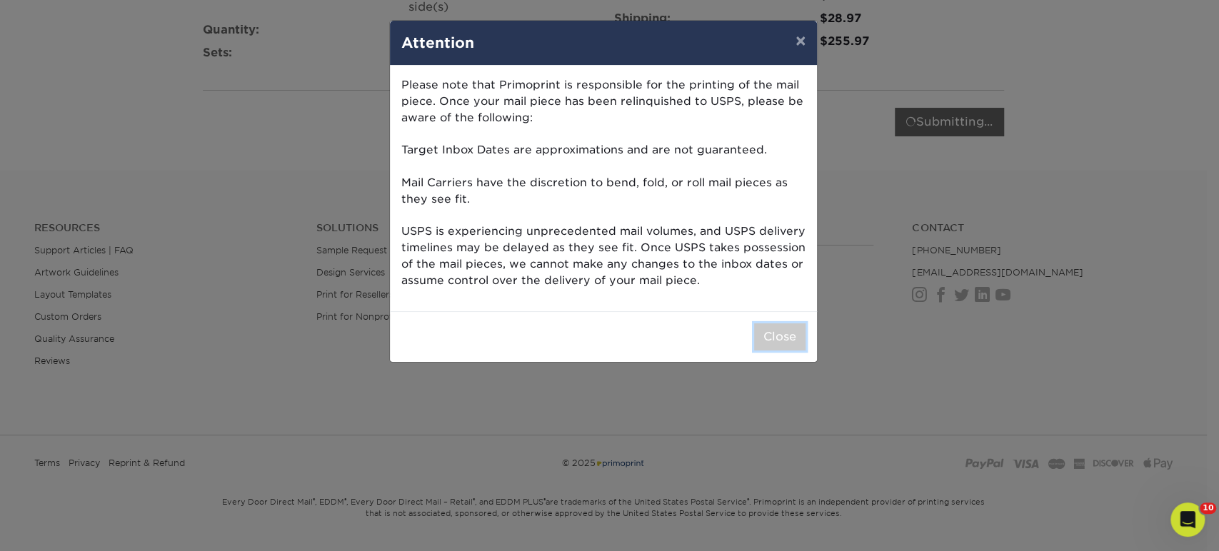
click at [770, 342] on button "Close" at bounding box center [779, 336] width 51 height 27
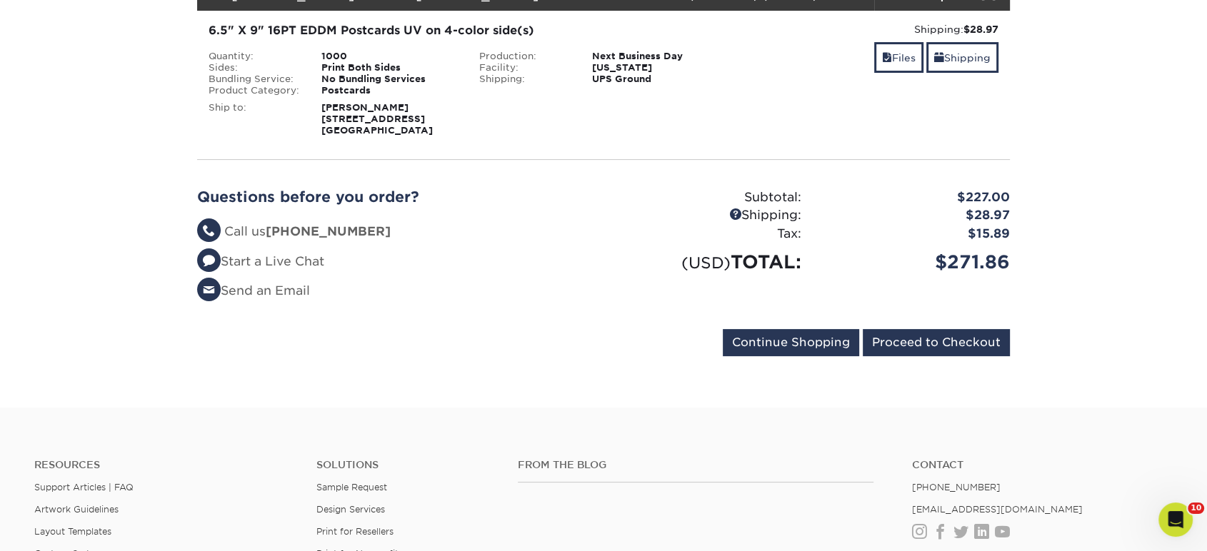
scroll to position [44, 0]
